Goal: Task Accomplishment & Management: Use online tool/utility

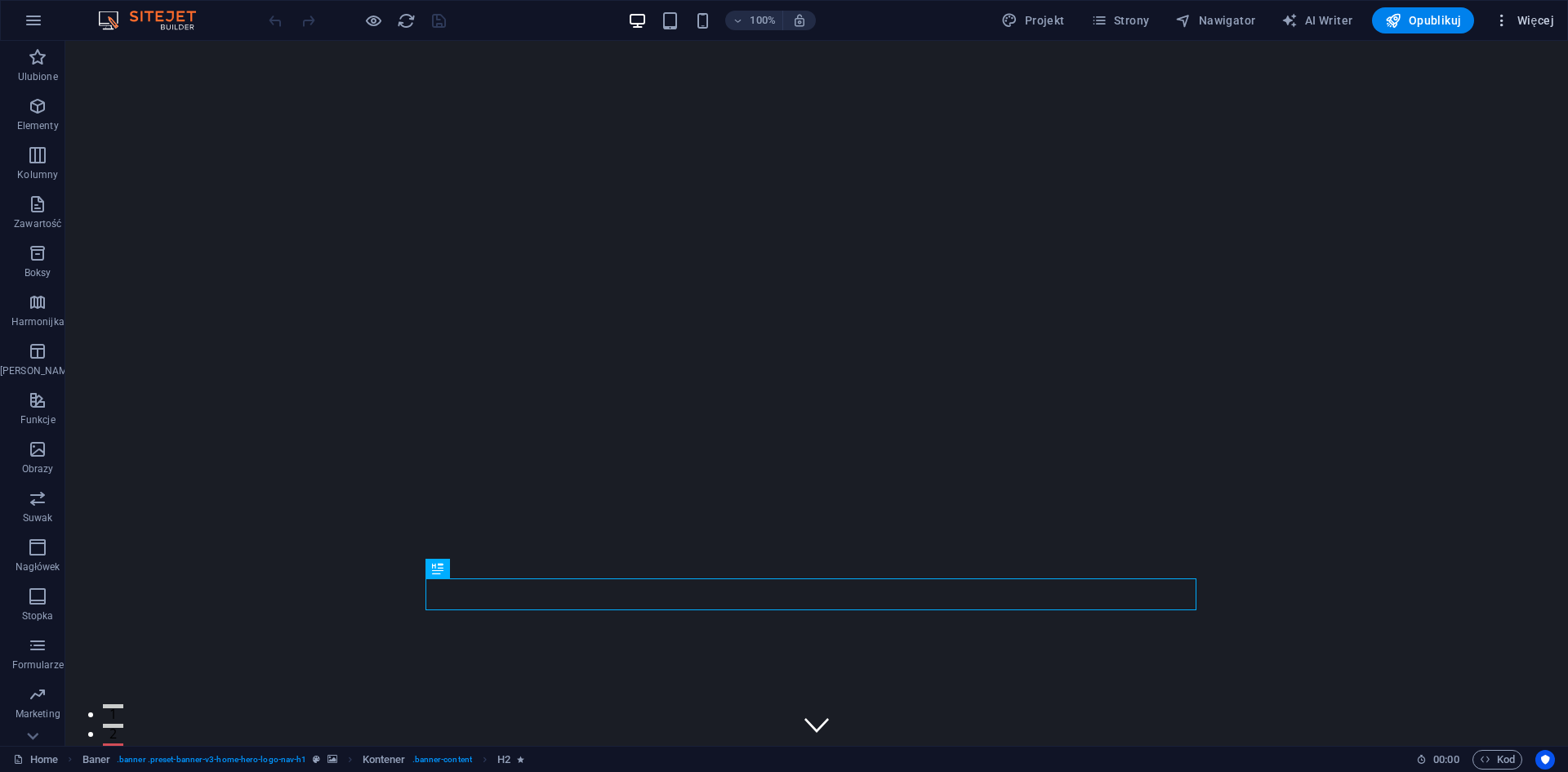
click at [1504, 21] on icon "button" at bounding box center [1501, 20] width 16 height 16
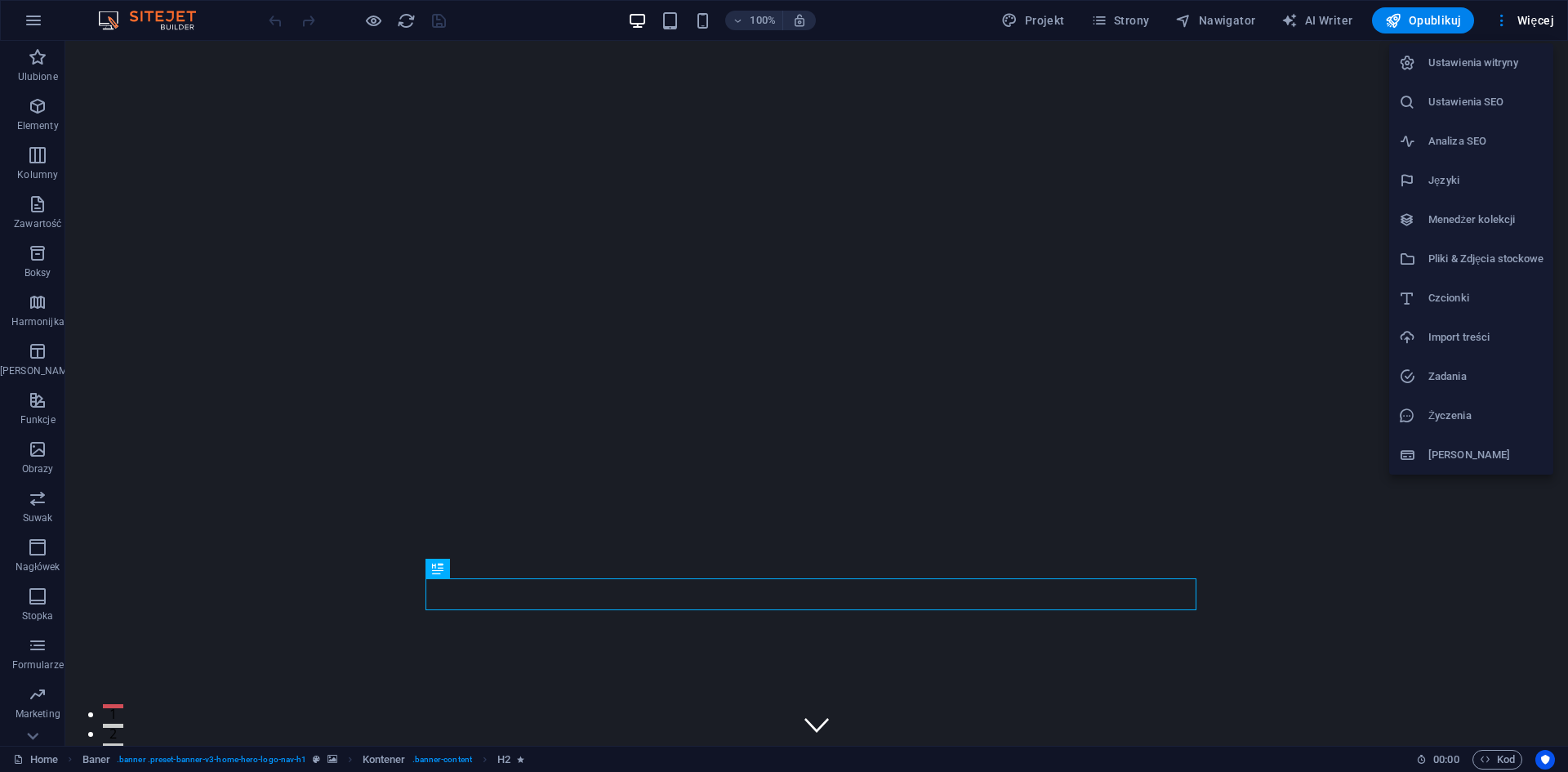
click at [26, 735] on div at bounding box center [784, 386] width 1568 height 772
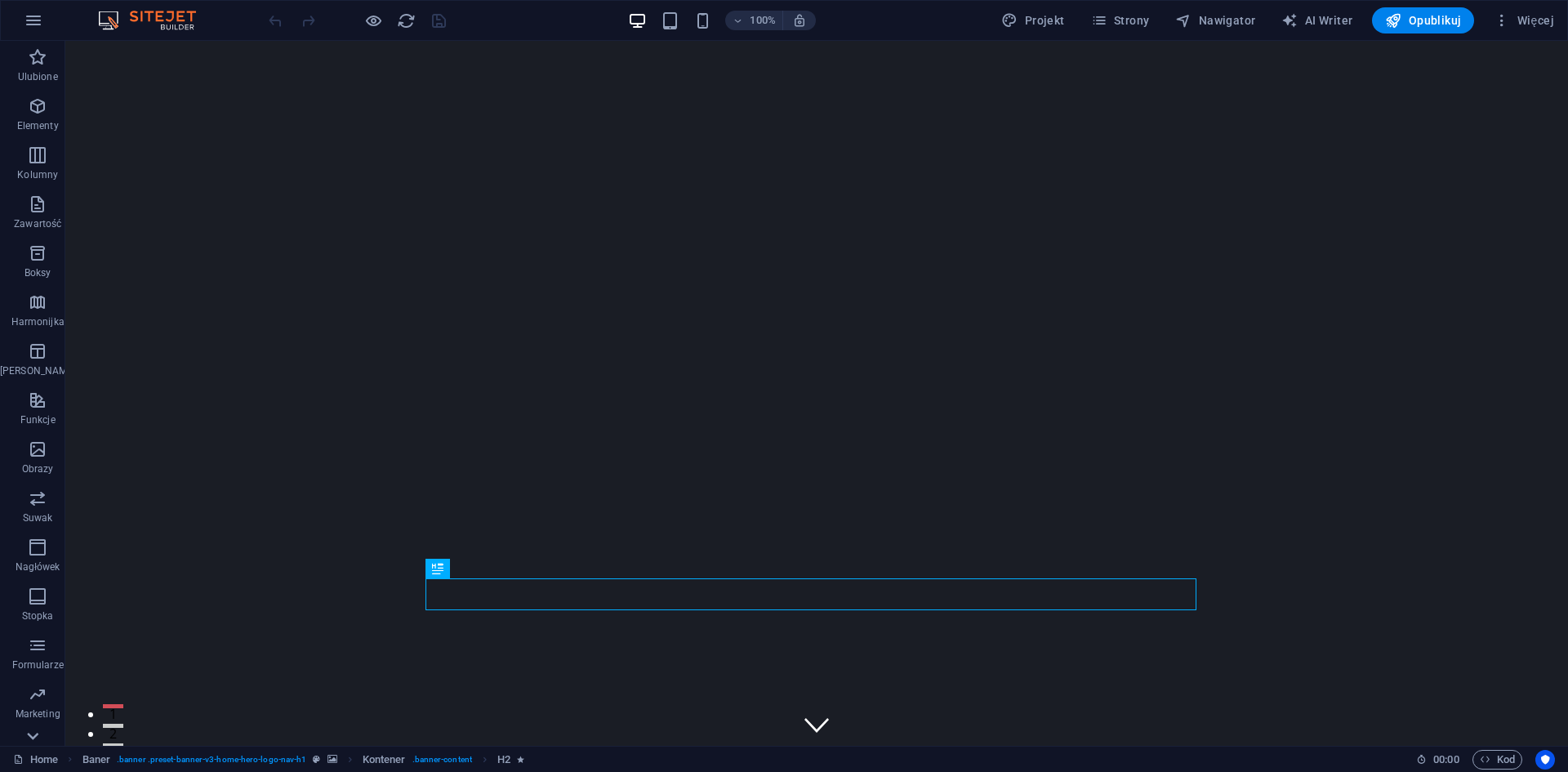
click at [31, 739] on icon at bounding box center [33, 735] width 23 height 23
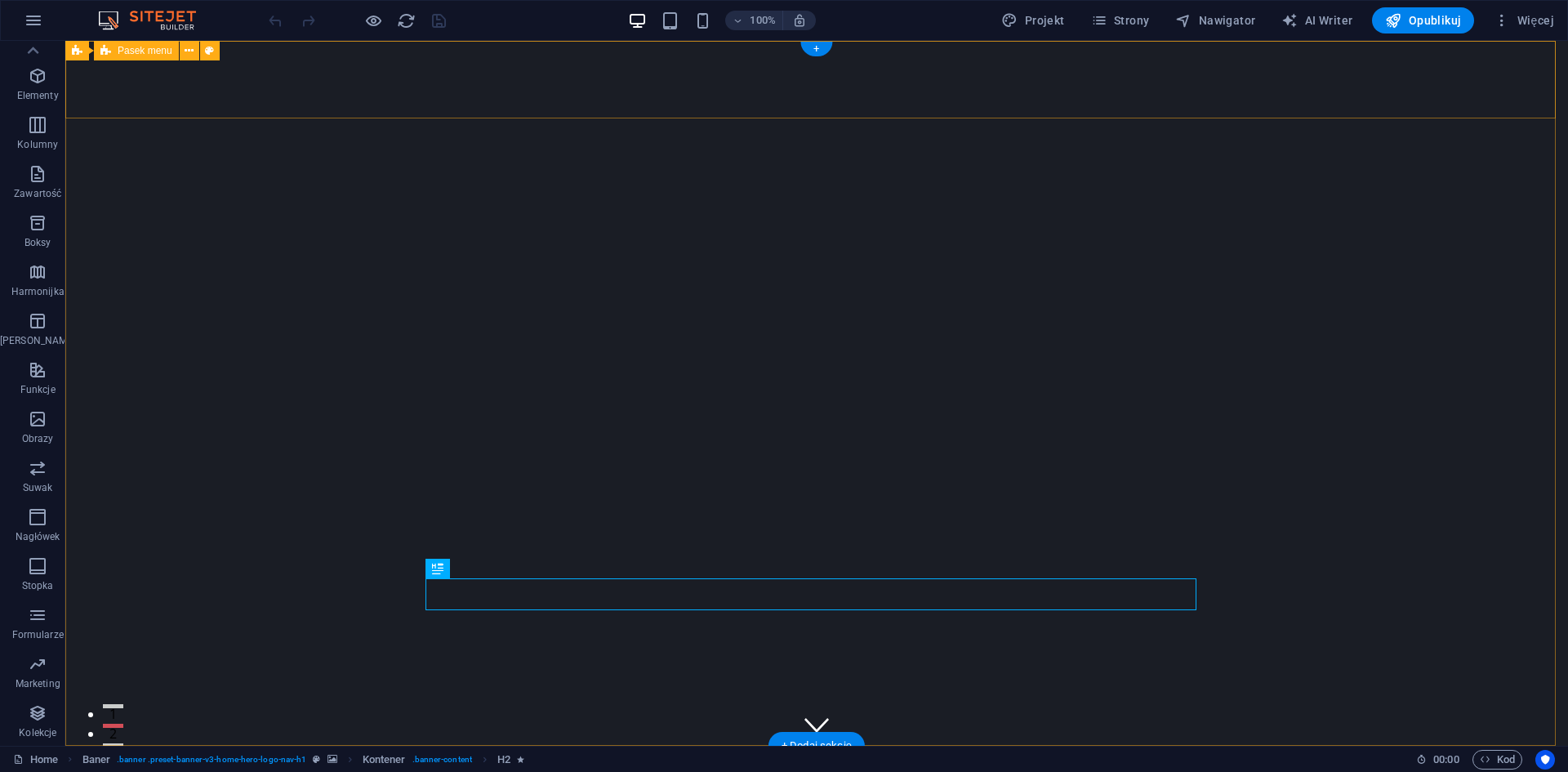
click at [156, 52] on span "Pasek menu" at bounding box center [145, 50] width 55 height 9
click at [185, 52] on icon at bounding box center [189, 51] width 9 height 17
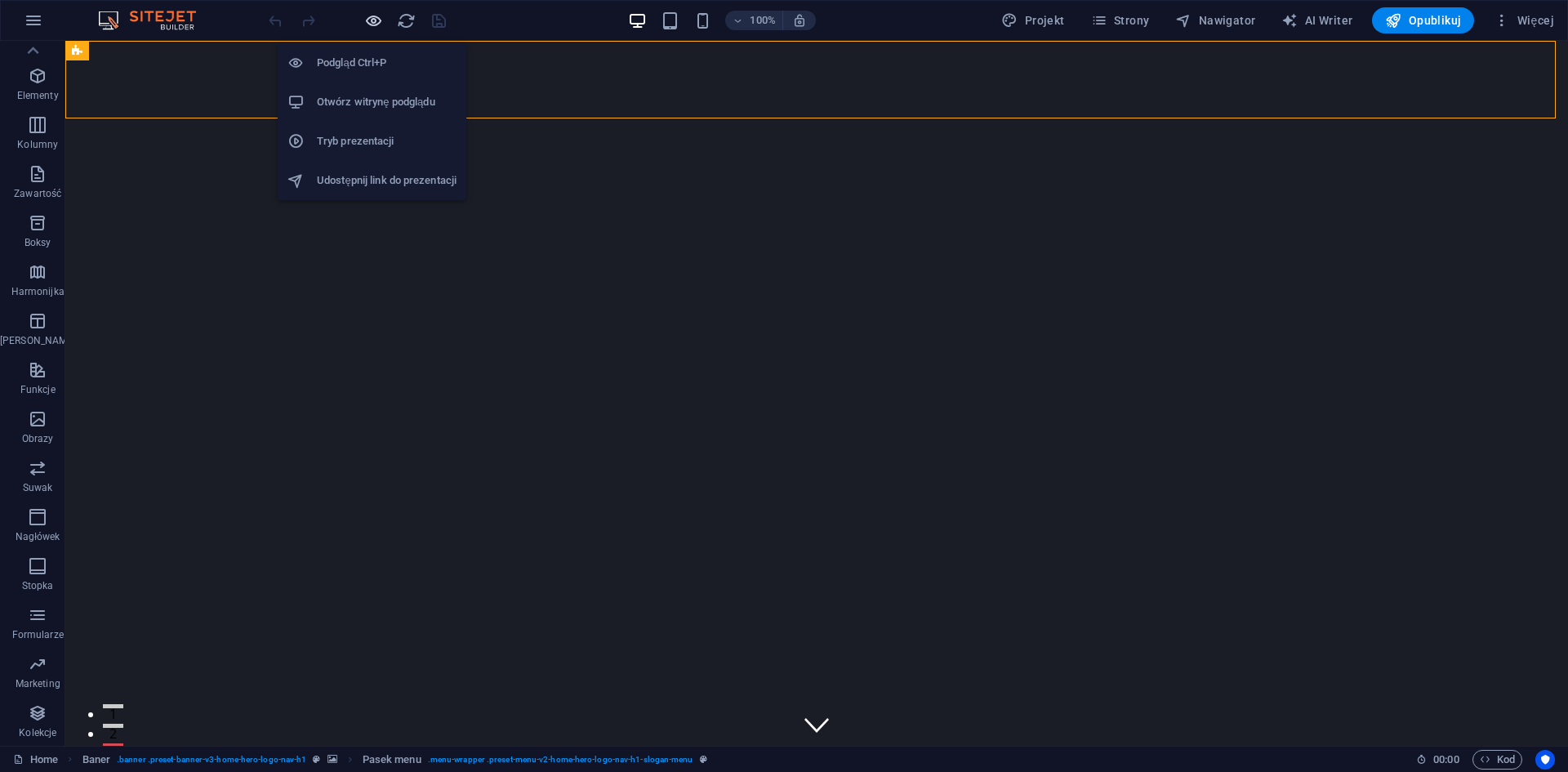
click at [373, 22] on icon "button" at bounding box center [374, 21] width 19 height 19
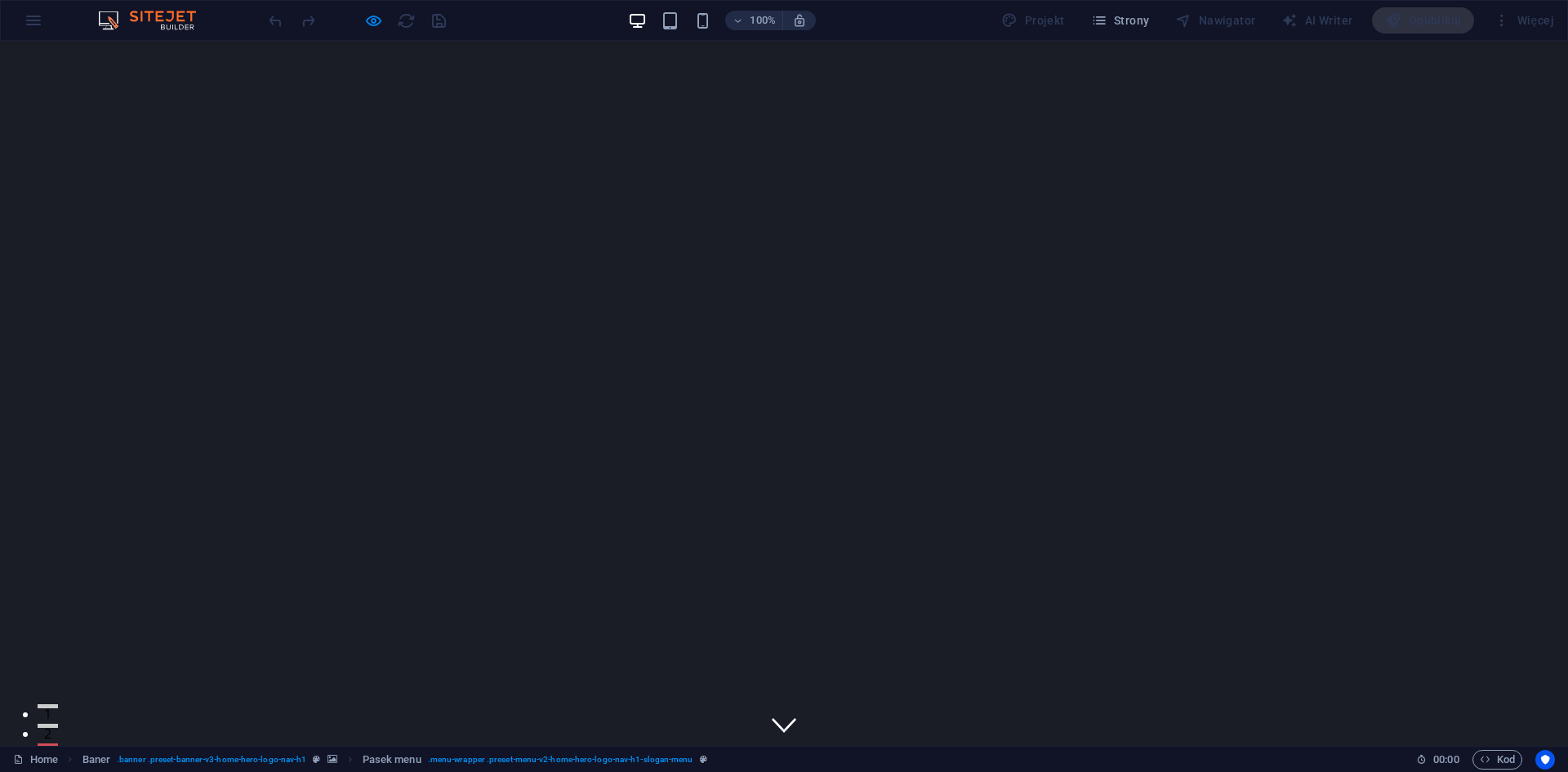
click at [438, 758] on span "Revvenic" at bounding box center [500, 784] width 203 height 52
drag, startPoint x: 421, startPoint y: 89, endPoint x: 321, endPoint y: 113, distance: 102.8
click at [400, 758] on span "Revvenic" at bounding box center [500, 784] width 203 height 52
drag, startPoint x: 97, startPoint y: 70, endPoint x: 264, endPoint y: 60, distance: 167.3
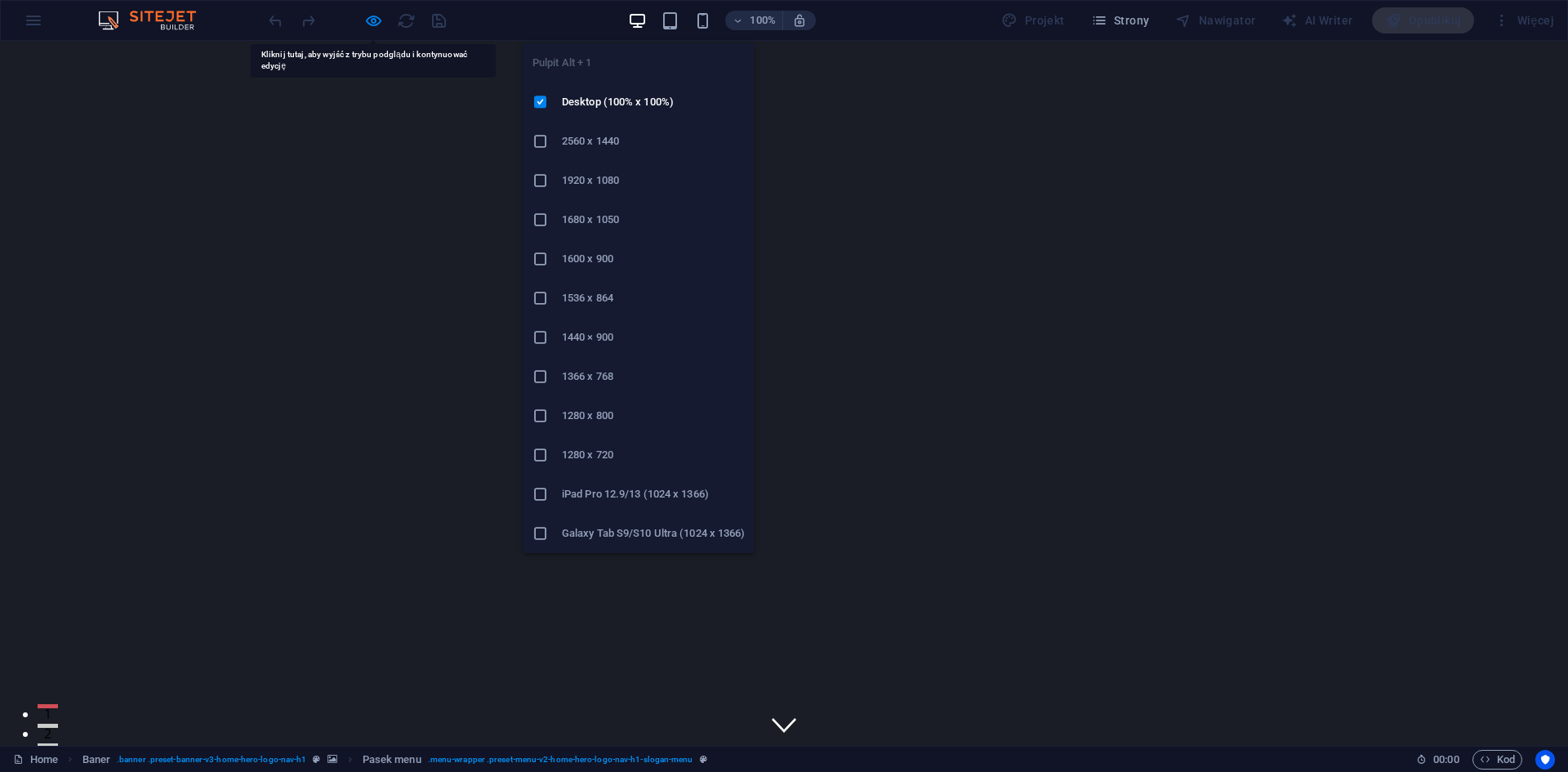
click at [644, 18] on icon "button" at bounding box center [637, 21] width 19 height 19
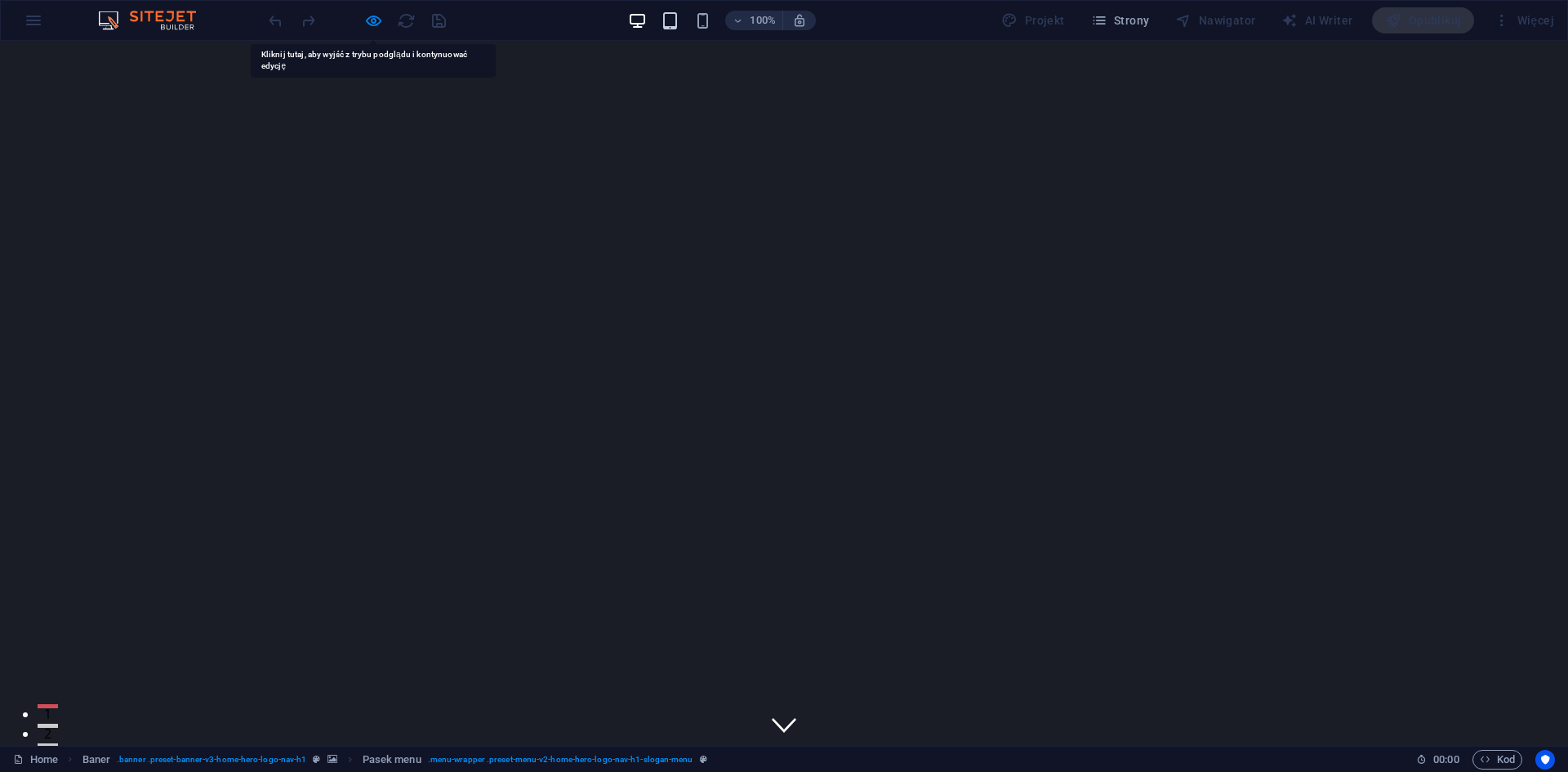
click at [666, 18] on icon "button" at bounding box center [670, 21] width 19 height 19
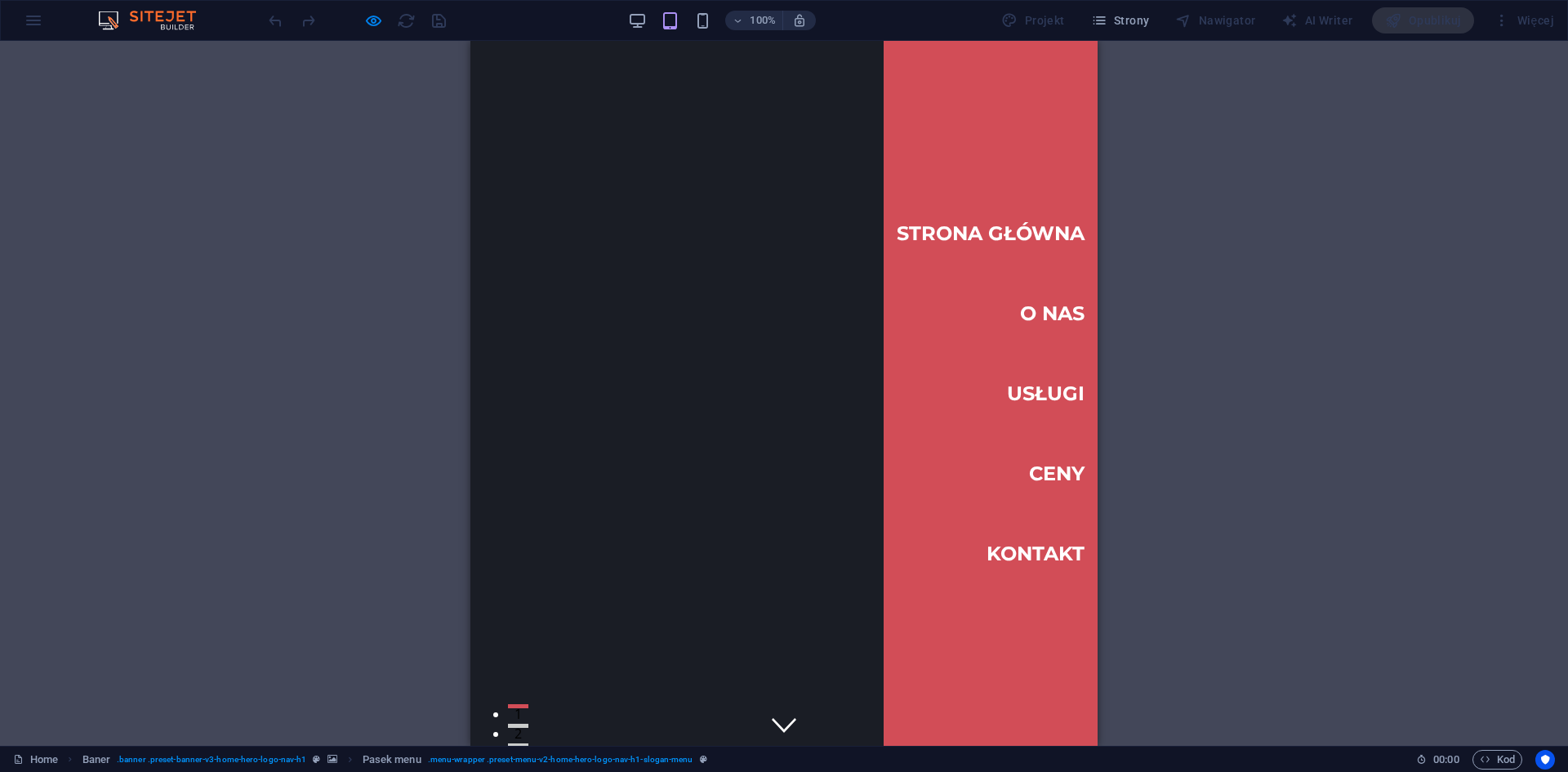
click at [1037, 303] on link "O Nas" at bounding box center [1052, 313] width 64 height 45
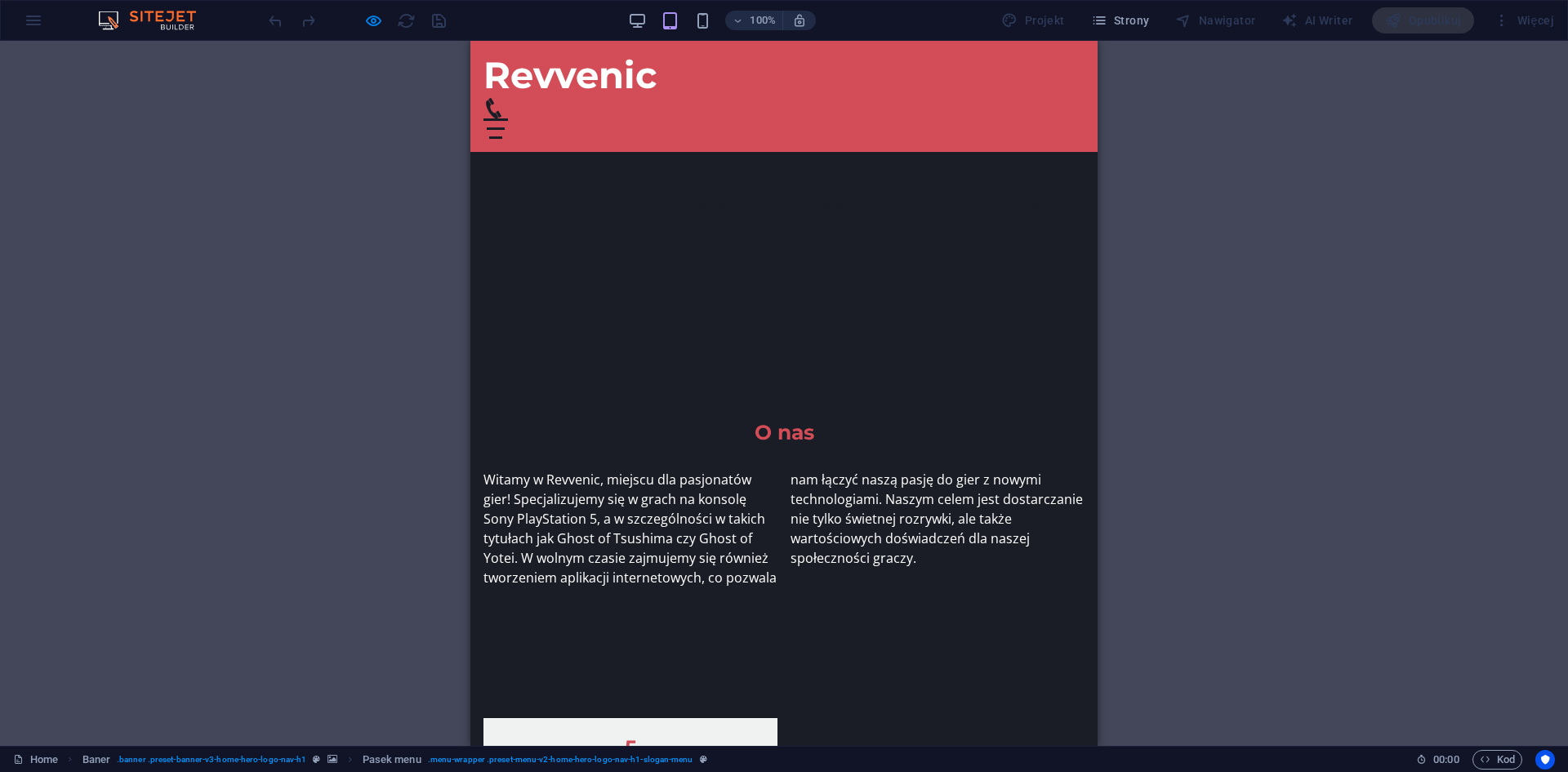
scroll to position [635, 0]
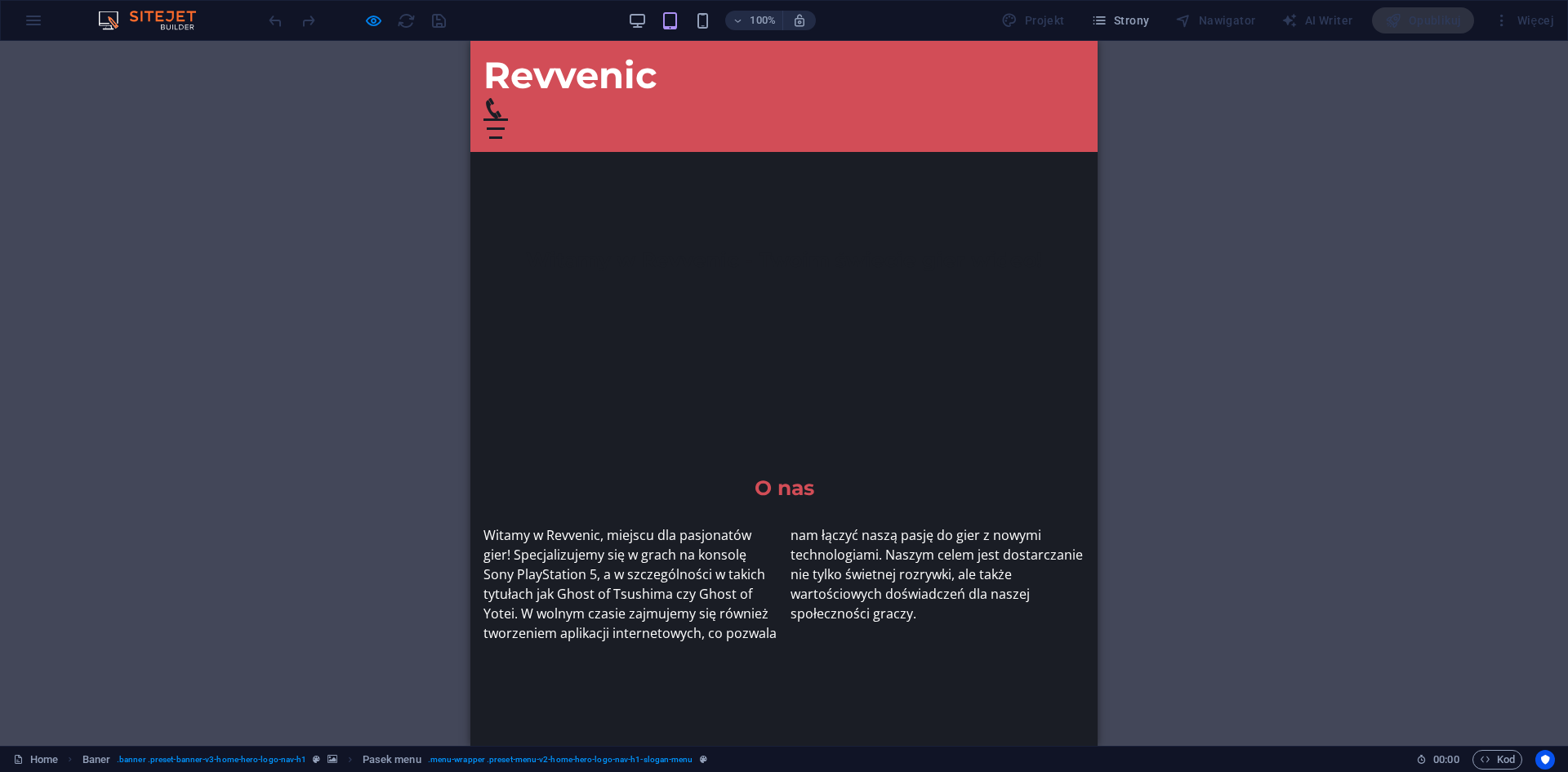
click at [506, 128] on div at bounding box center [496, 129] width 19 height 3
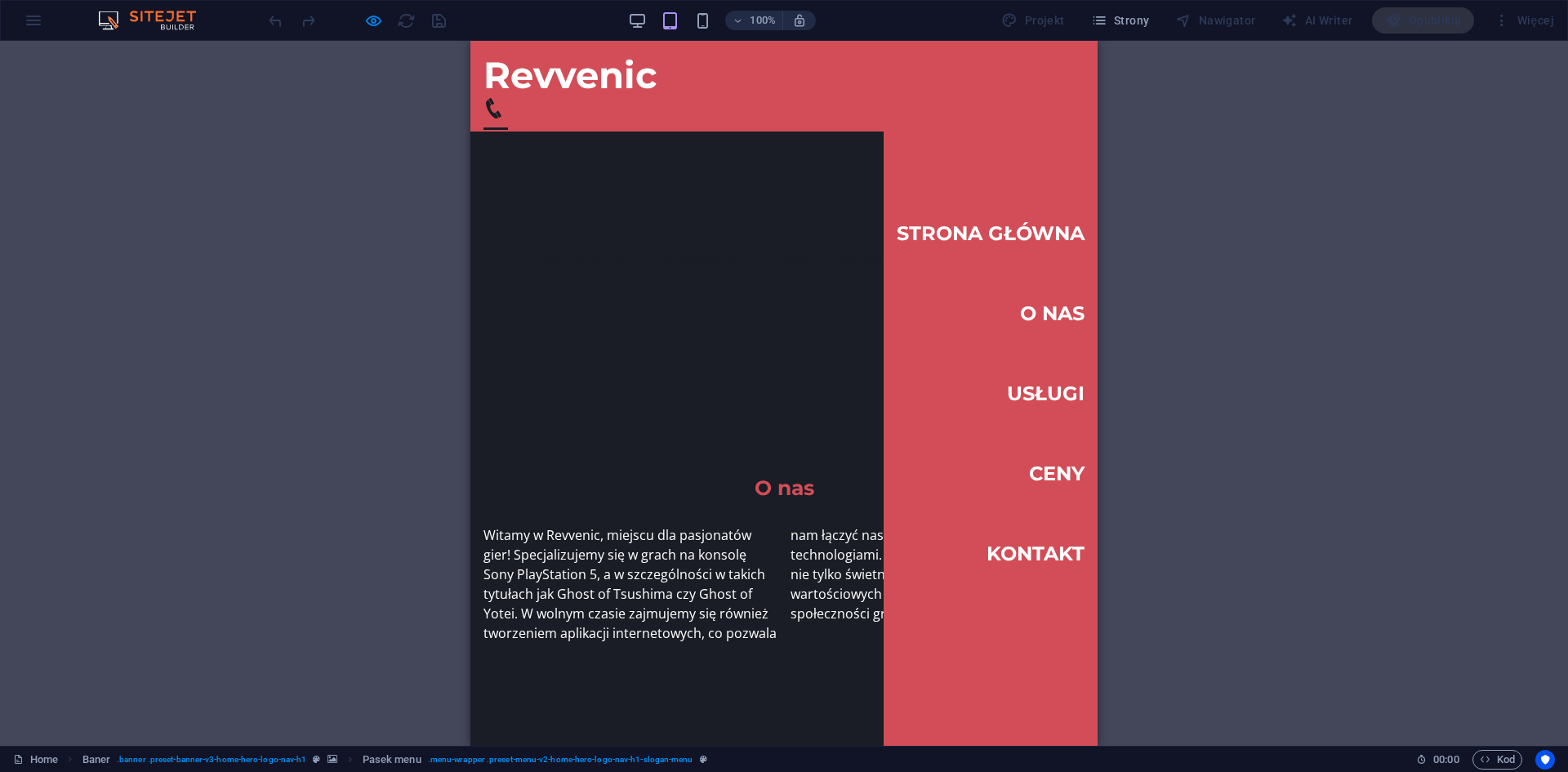
click at [1039, 320] on link "O Nas" at bounding box center [1052, 313] width 64 height 45
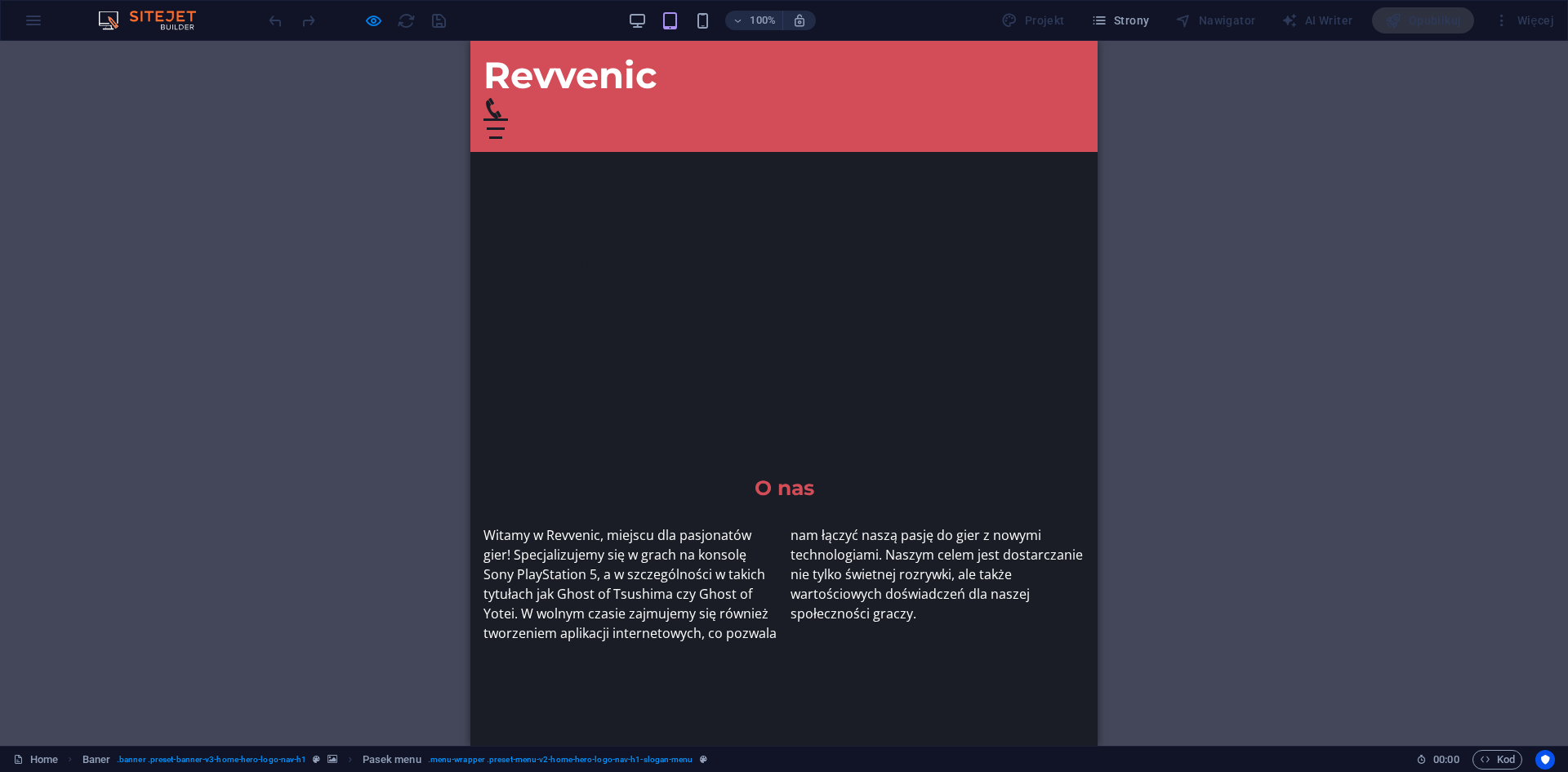
click at [1039, 525] on p "Witamy w Revvenic, miejscu dla pasjonatów gier! Specjalizujemy się w grach na k…" at bounding box center [784, 583] width 601 height 117
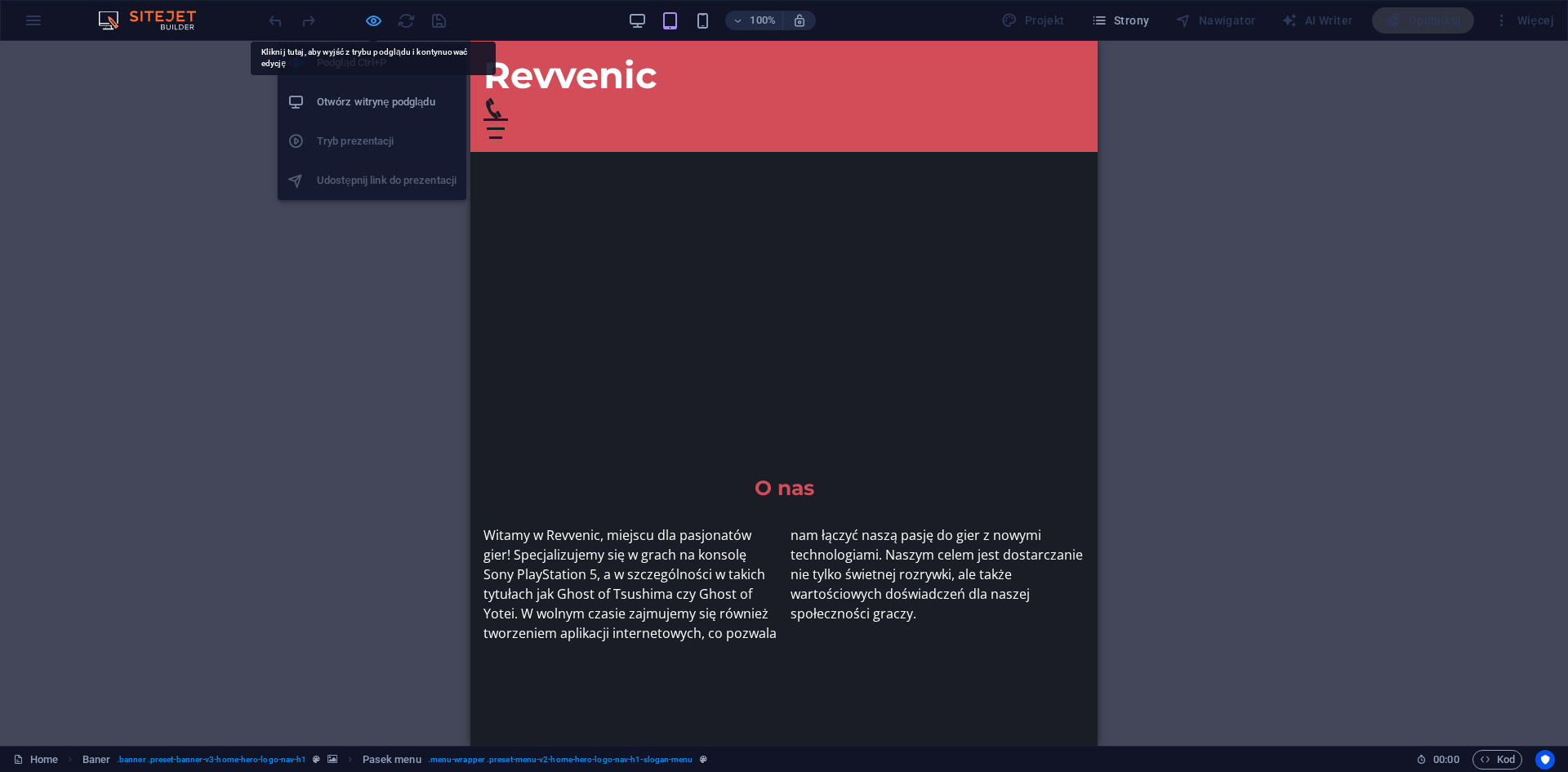
click at [366, 20] on icon "button" at bounding box center [374, 21] width 19 height 19
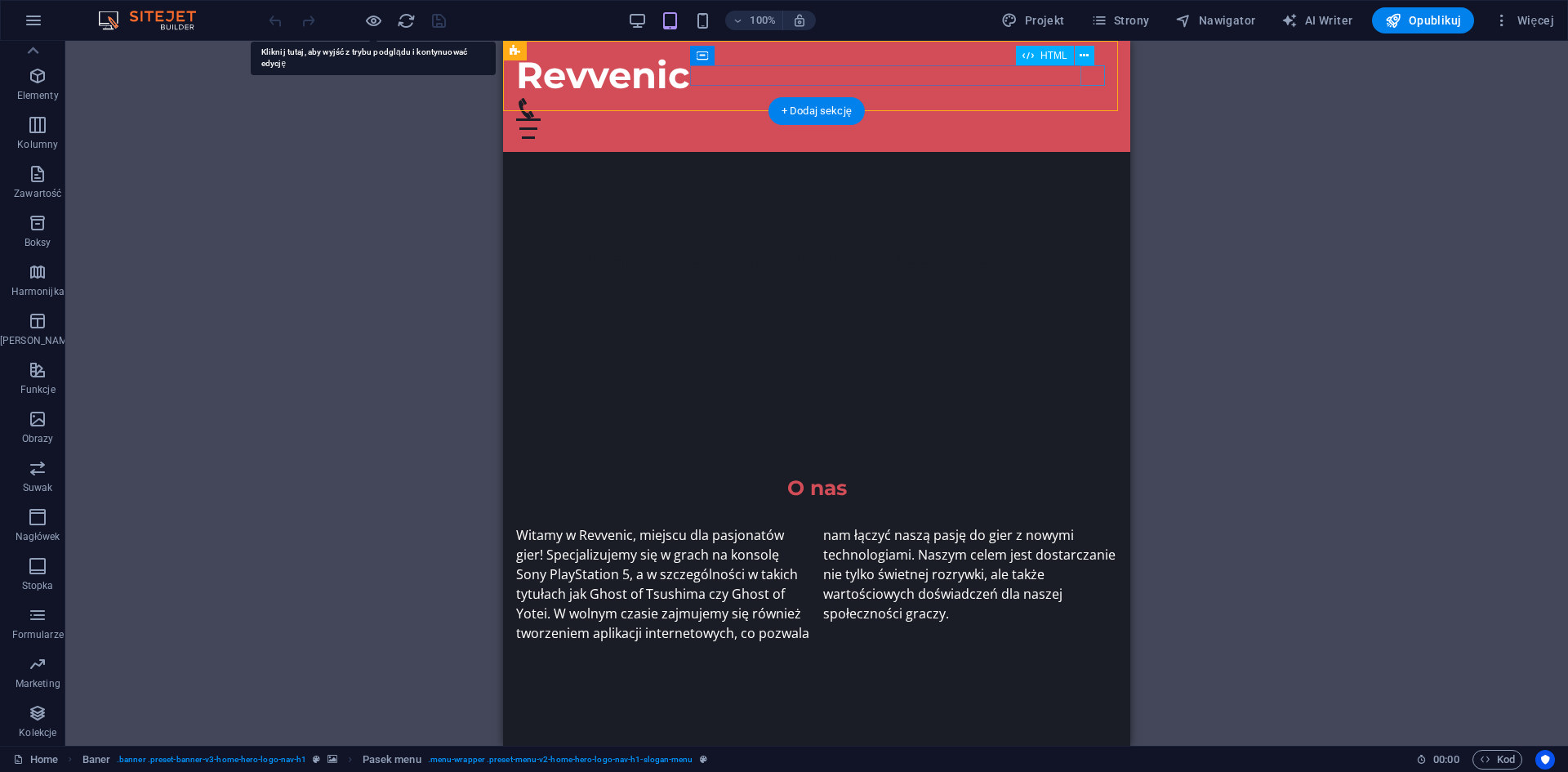
click at [1090, 118] on div at bounding box center [817, 129] width 601 height 21
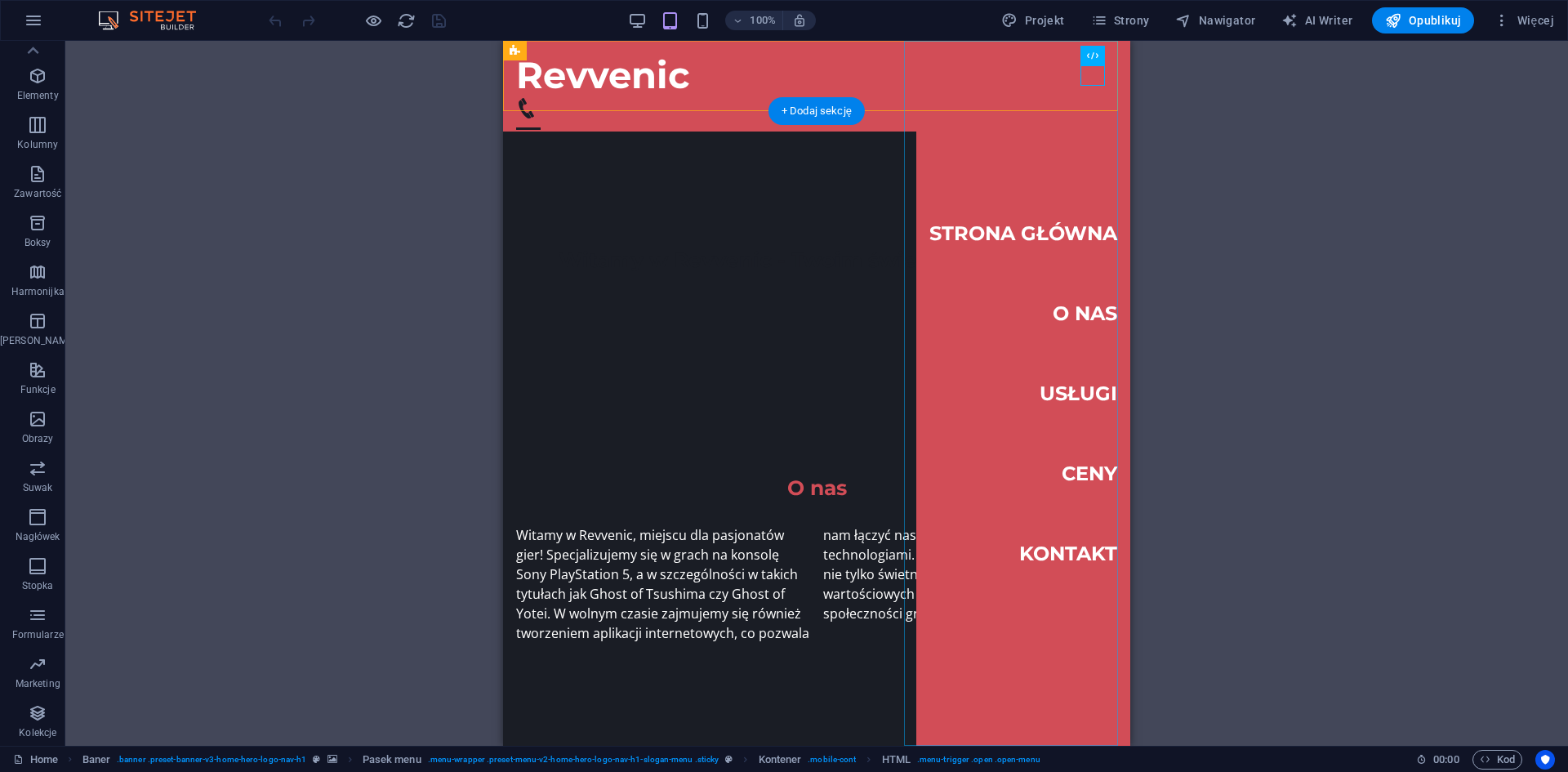
click at [1069, 393] on nav "Strona Główna O Nas Usługi Ceny Kontakt" at bounding box center [1023, 393] width 214 height 705
click at [1080, 311] on nav "Strona Główna O Nas Usługi Ceny Kontakt" at bounding box center [1023, 393] width 214 height 705
select select
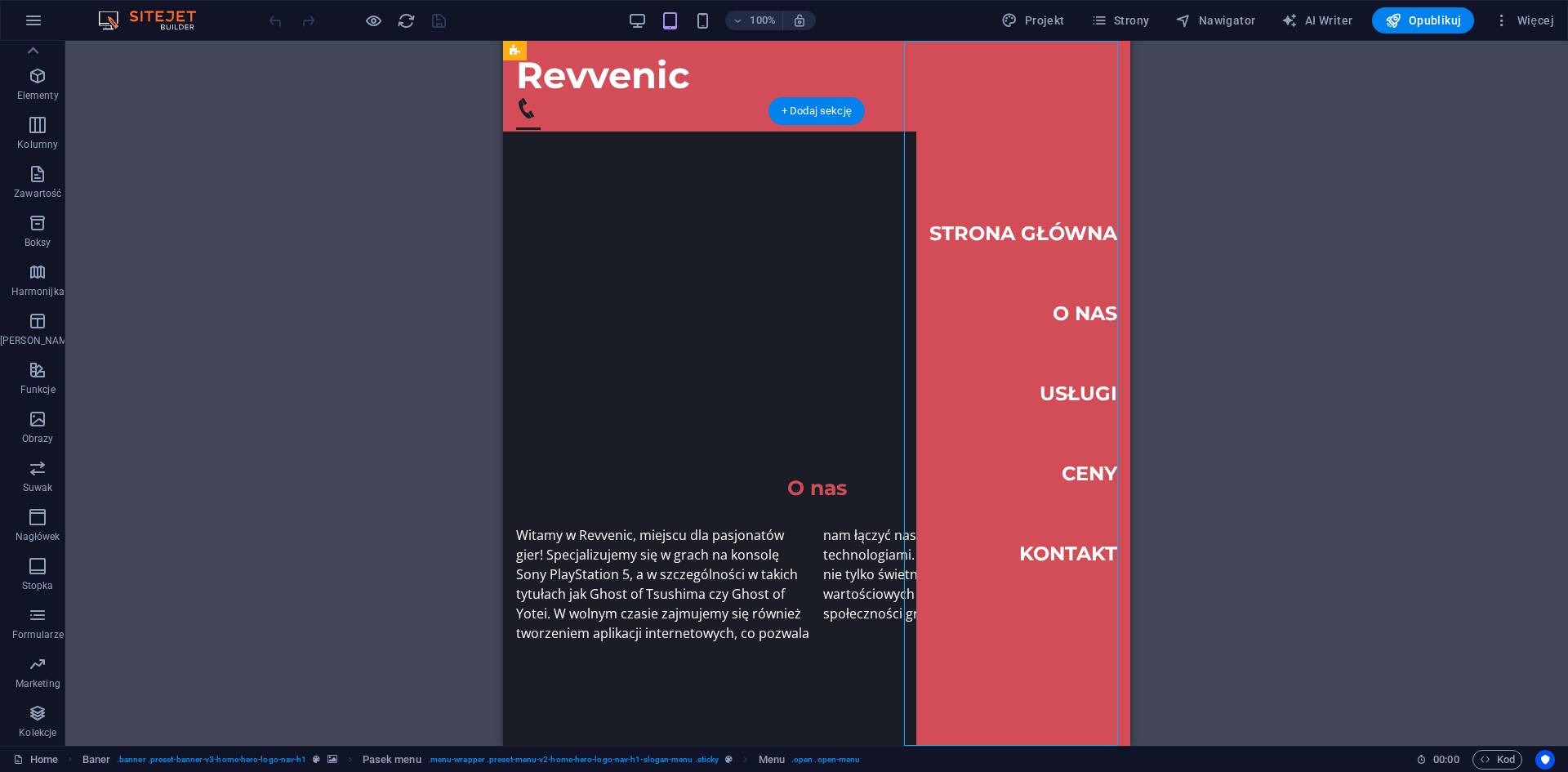
select select
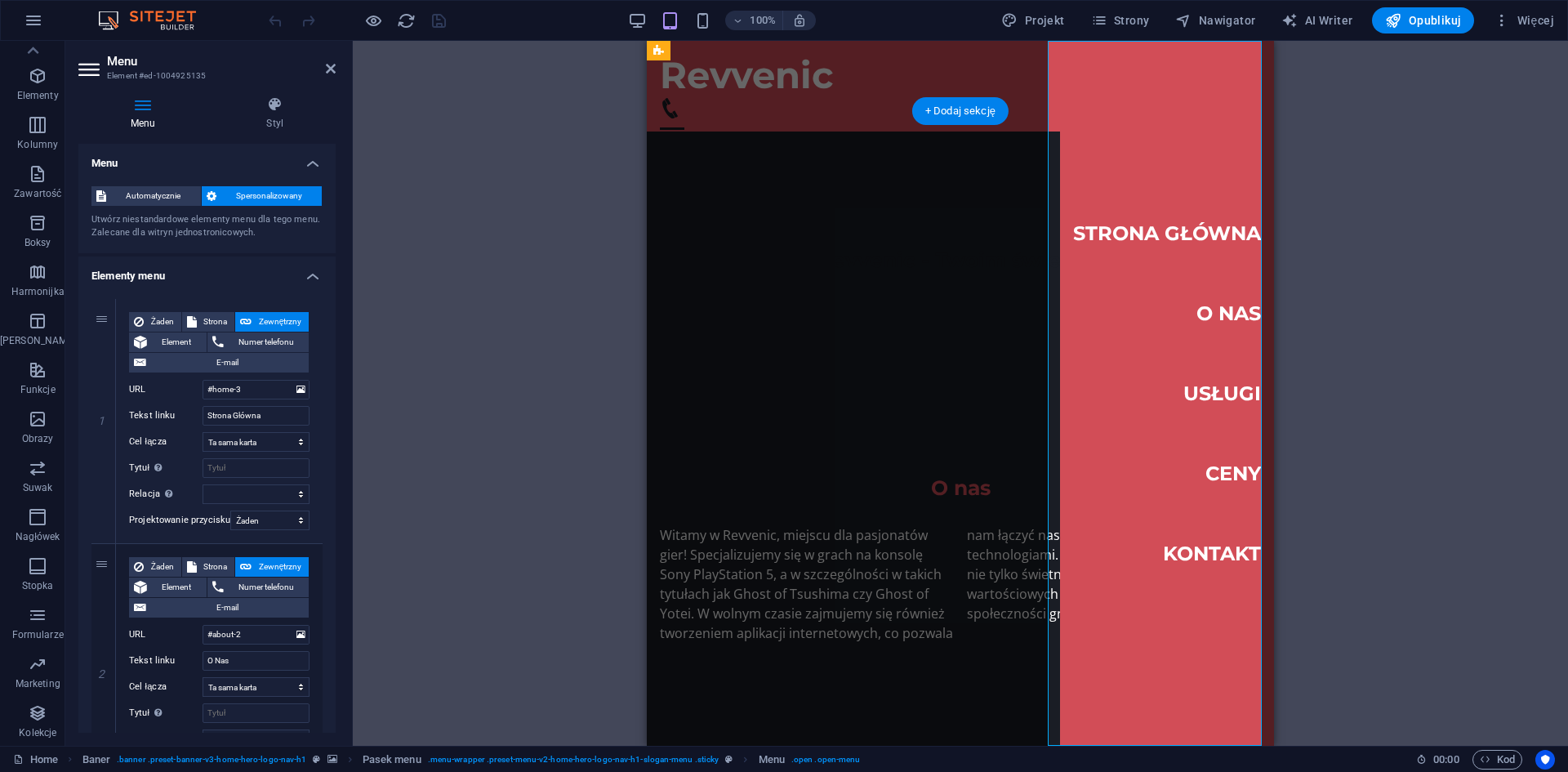
click at [1218, 312] on nav "Strona Główna O Nas Usługi Ceny Kontakt" at bounding box center [1167, 393] width 214 height 705
click at [31, 383] on p "Funkcje" at bounding box center [38, 389] width 35 height 13
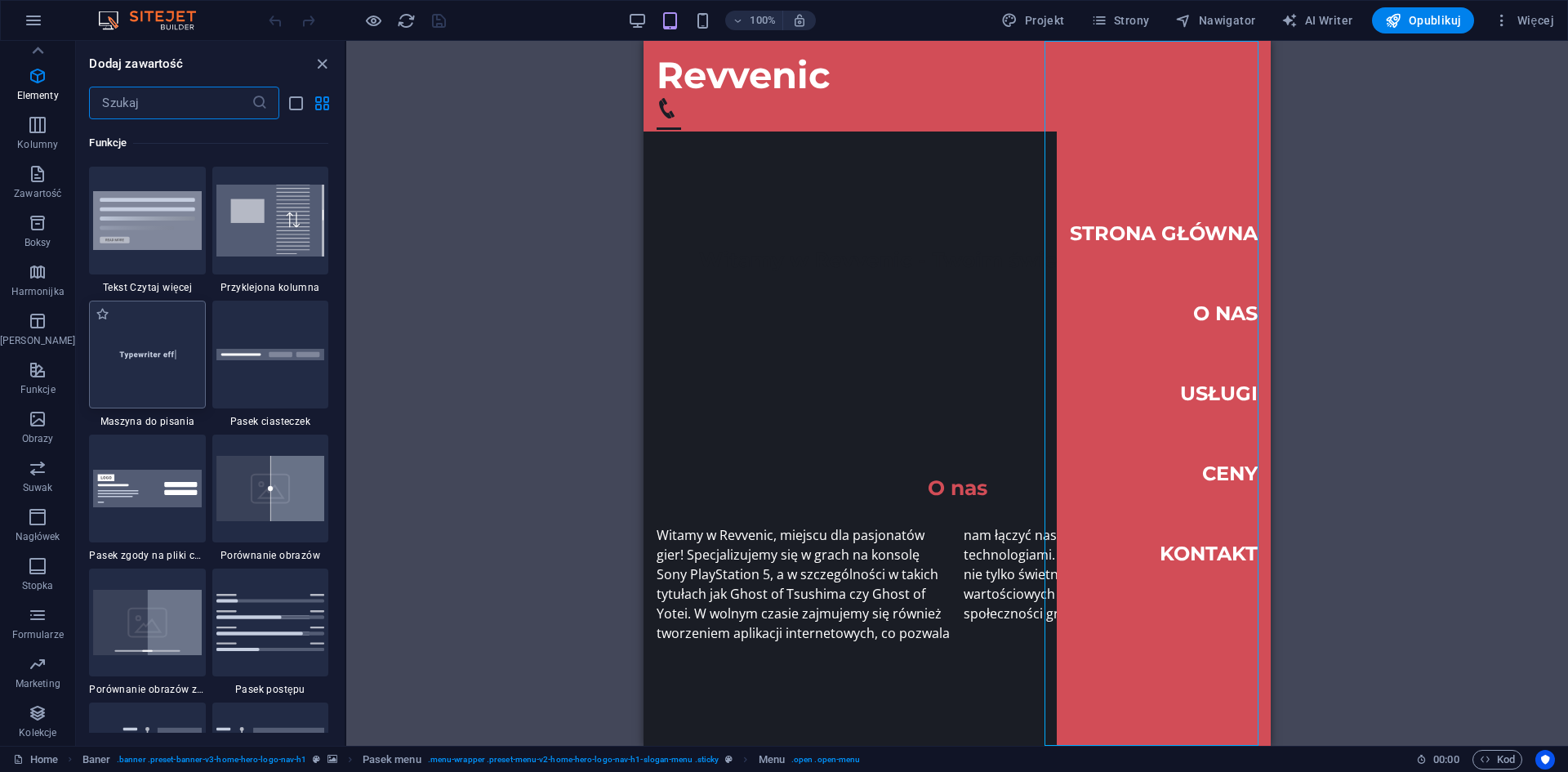
scroll to position [6366, 0]
